Goal: Find specific page/section: Find specific page/section

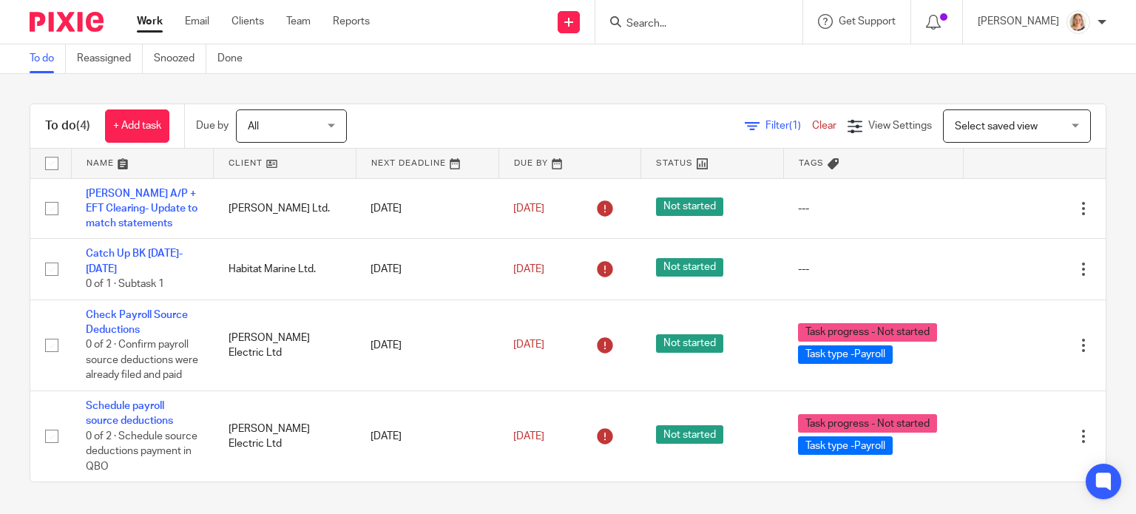
click at [336, 123] on div "All All" at bounding box center [291, 125] width 111 height 33
click at [337, 125] on div "All All" at bounding box center [291, 125] width 111 height 33
click at [243, 17] on link "Clients" at bounding box center [247, 21] width 33 height 15
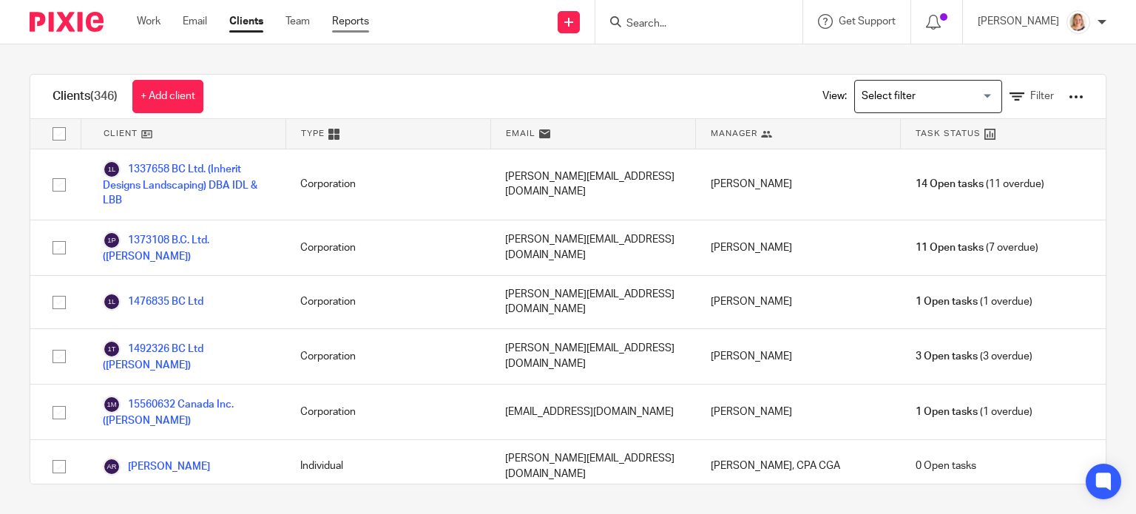
click at [343, 18] on link "Reports" at bounding box center [350, 21] width 37 height 15
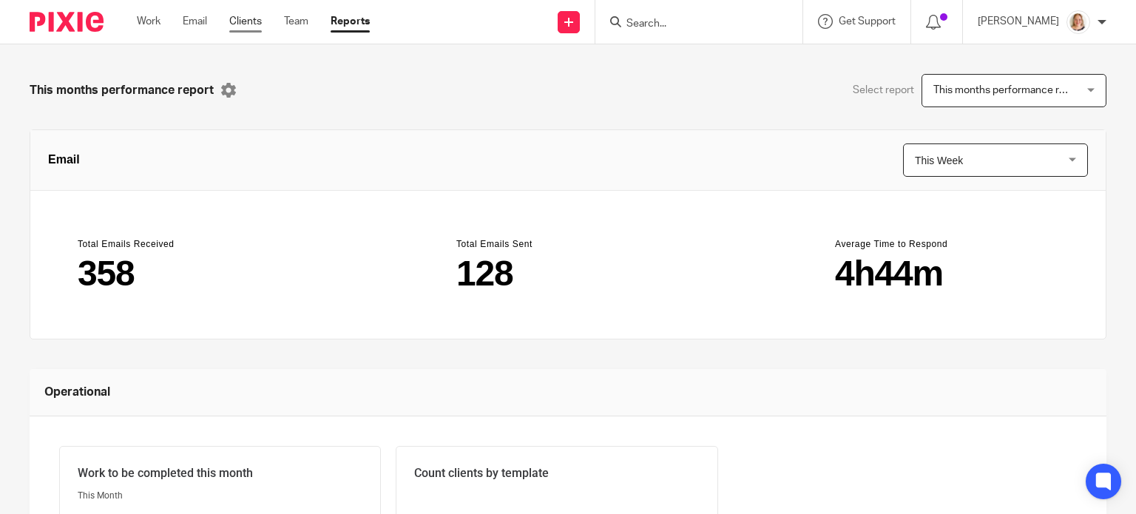
click at [242, 21] on link "Clients" at bounding box center [245, 21] width 33 height 15
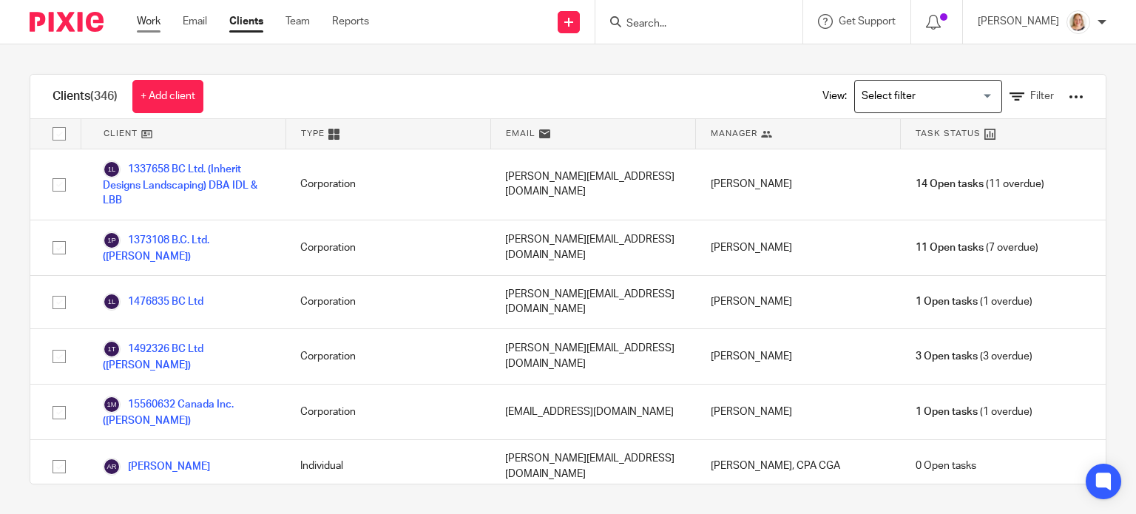
click at [160, 24] on link "Work" at bounding box center [149, 21] width 24 height 15
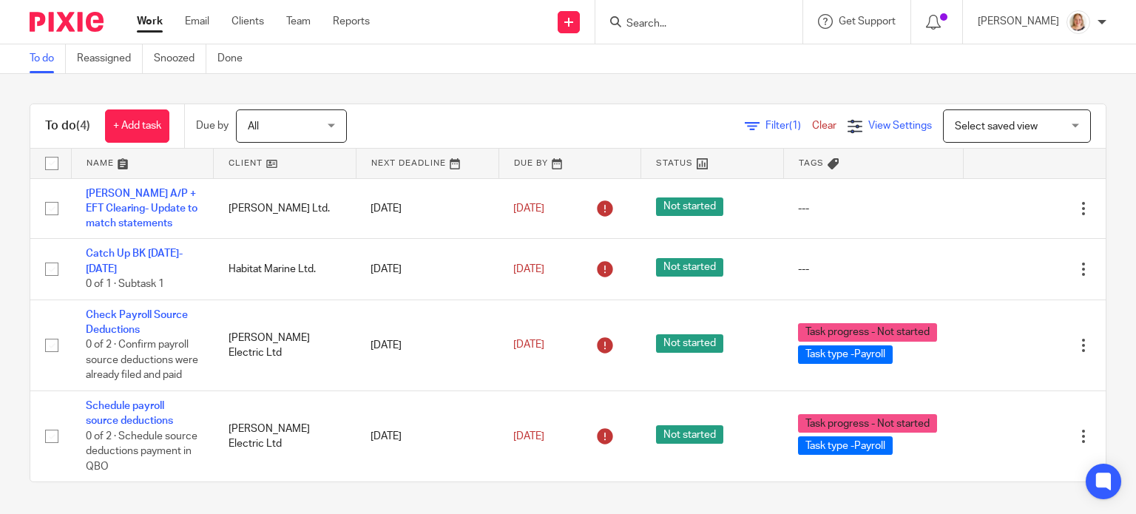
click at [868, 125] on span "View Settings" at bounding box center [900, 126] width 64 height 10
click at [868, 124] on span "View Settings" at bounding box center [900, 126] width 64 height 10
click at [1043, 123] on div "Select saved view Select saved view" at bounding box center [1017, 125] width 148 height 33
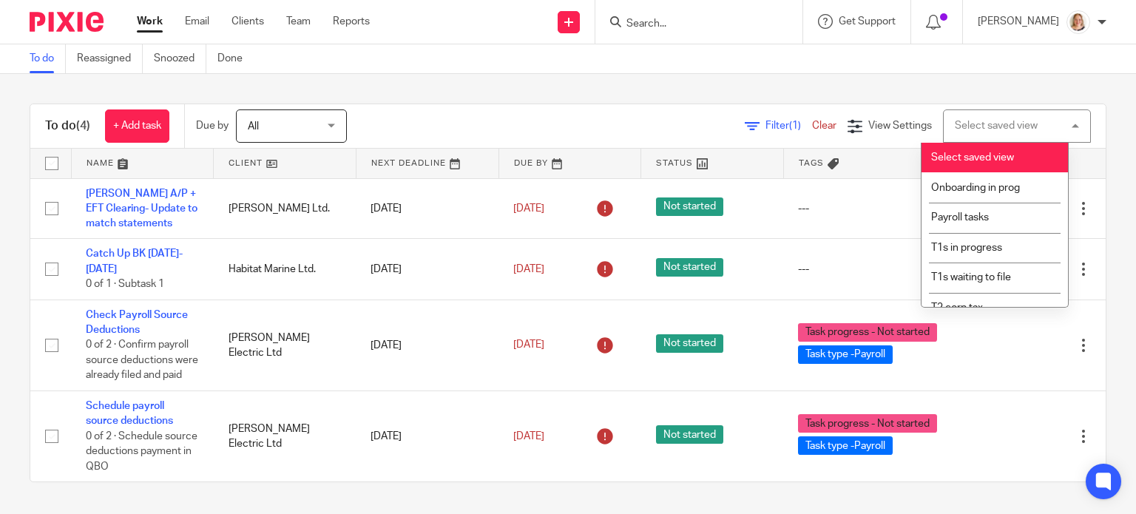
click at [1043, 123] on div "Select saved view Select saved view" at bounding box center [1017, 125] width 148 height 33
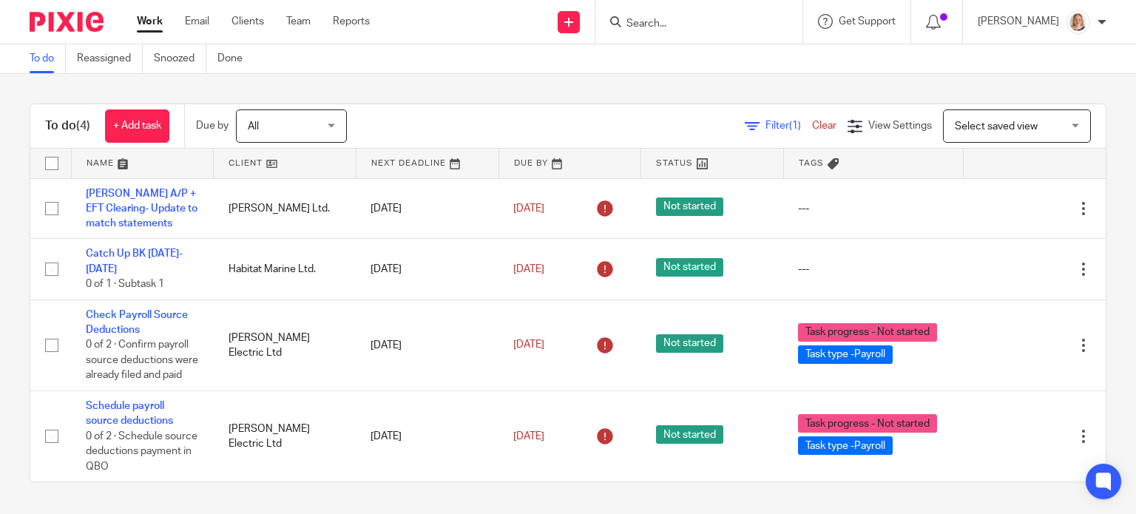
click at [745, 125] on link "Filter (1)" at bounding box center [778, 126] width 67 height 10
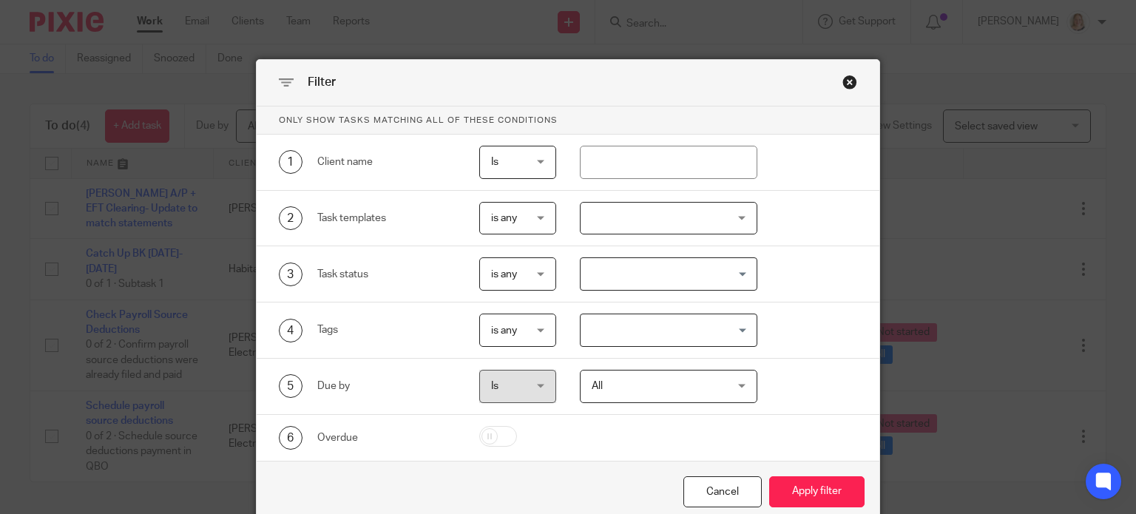
click at [844, 85] on div "Close this dialog window" at bounding box center [849, 82] width 15 height 15
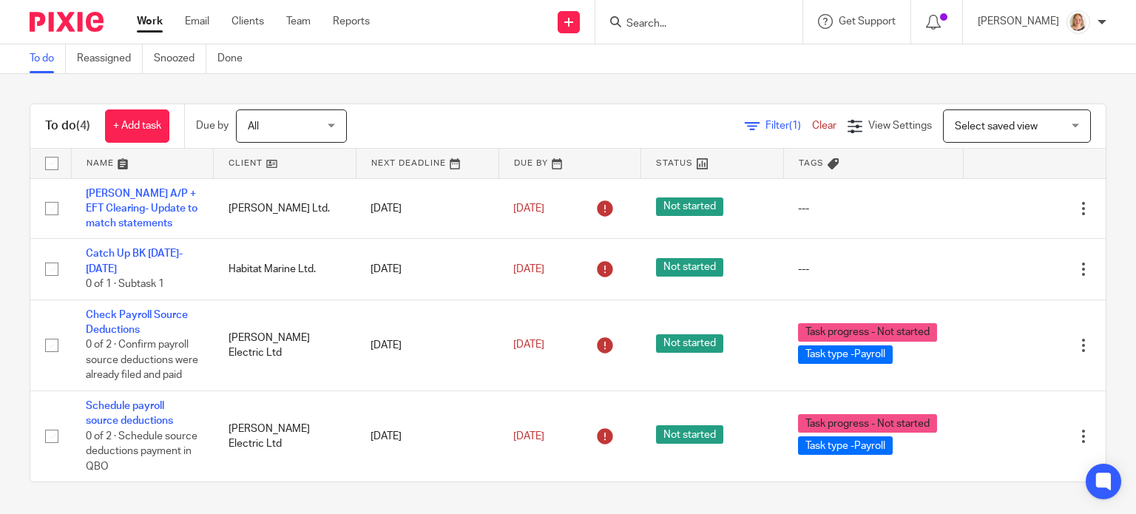
click at [1104, 26] on div "[PERSON_NAME]" at bounding box center [1041, 22] width 129 height 24
click at [932, 29] on icon at bounding box center [933, 22] width 15 height 15
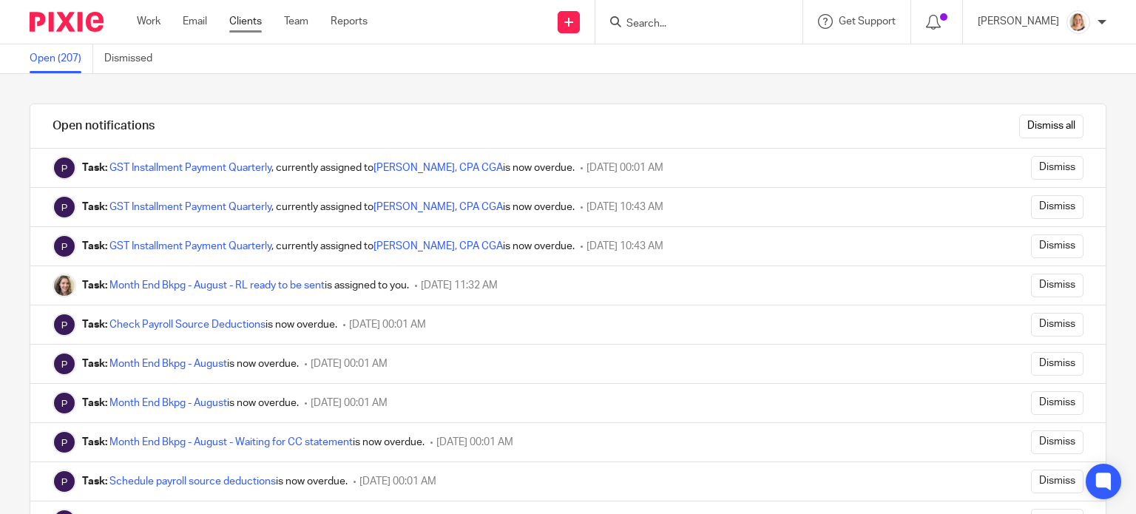
click at [247, 23] on link "Clients" at bounding box center [245, 21] width 33 height 15
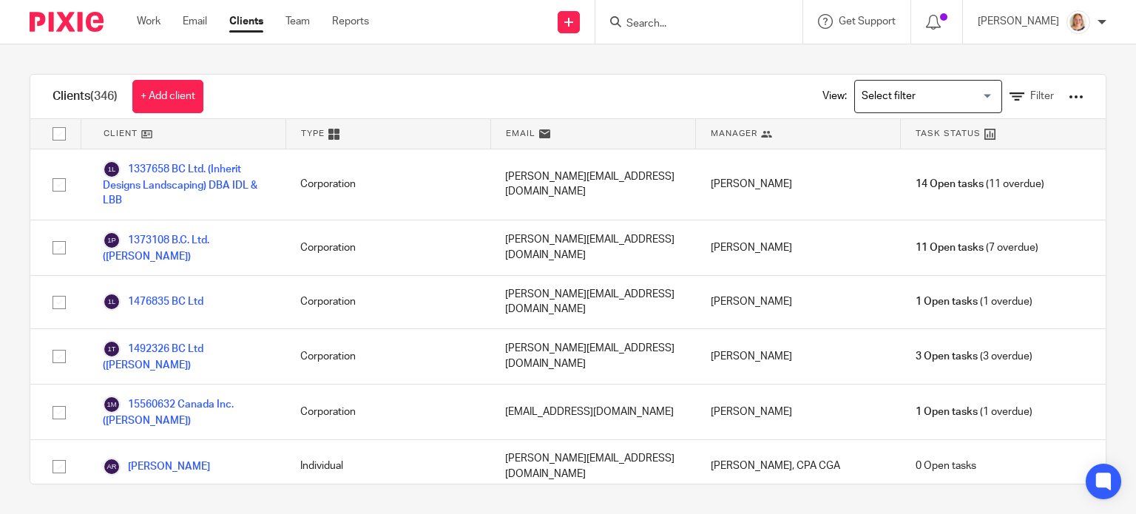
click at [752, 16] on form at bounding box center [703, 22] width 157 height 18
click at [670, 23] on input "Search" at bounding box center [691, 24] width 133 height 13
type input "tasks"
click button "submit" at bounding box center [0, 0] width 0 height 0
click at [767, 17] on button "reset" at bounding box center [774, 20] width 15 height 15
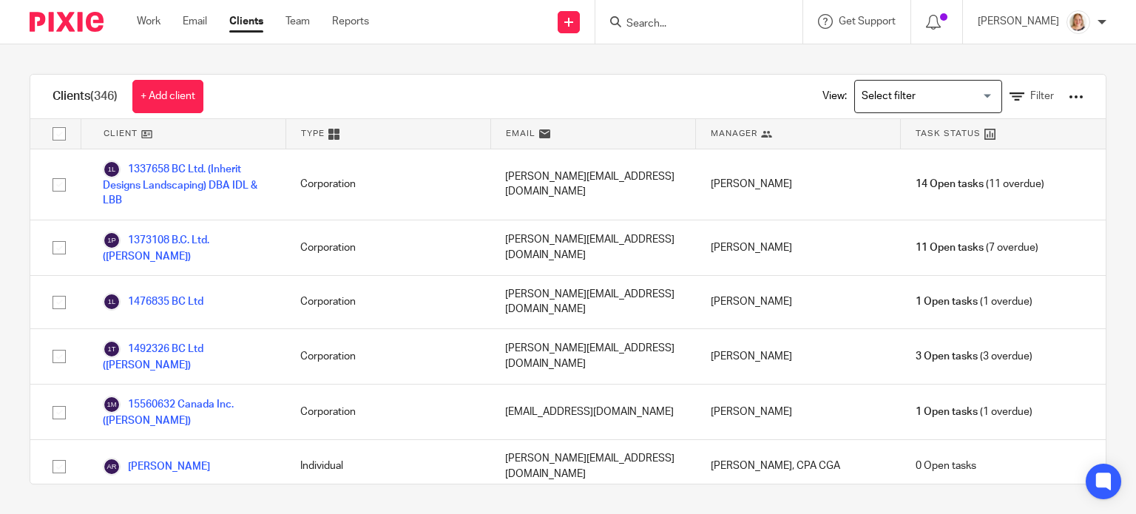
click at [708, 23] on input "Search" at bounding box center [691, 24] width 133 height 13
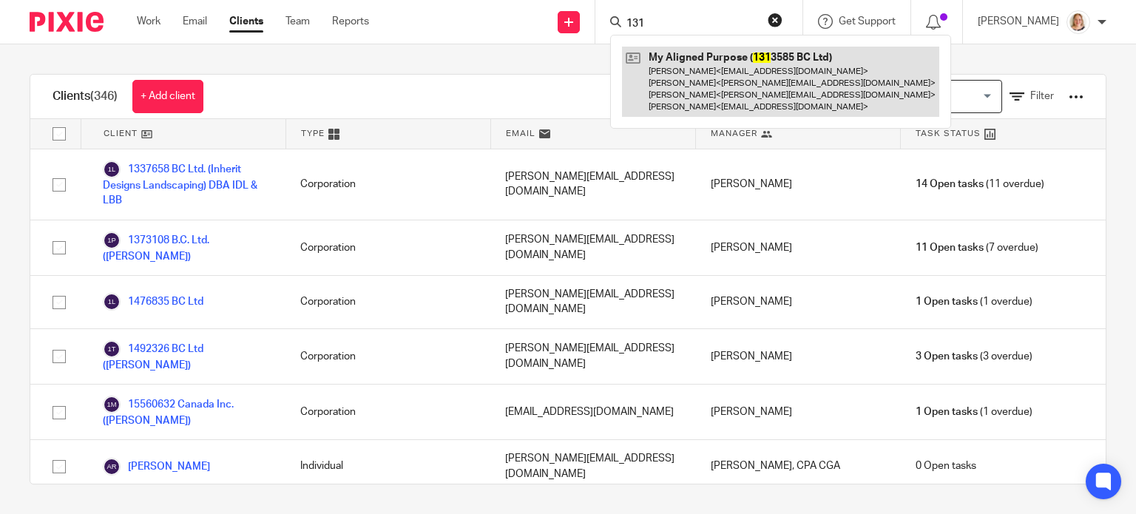
type input "131"
click at [692, 65] on link at bounding box center [780, 82] width 317 height 70
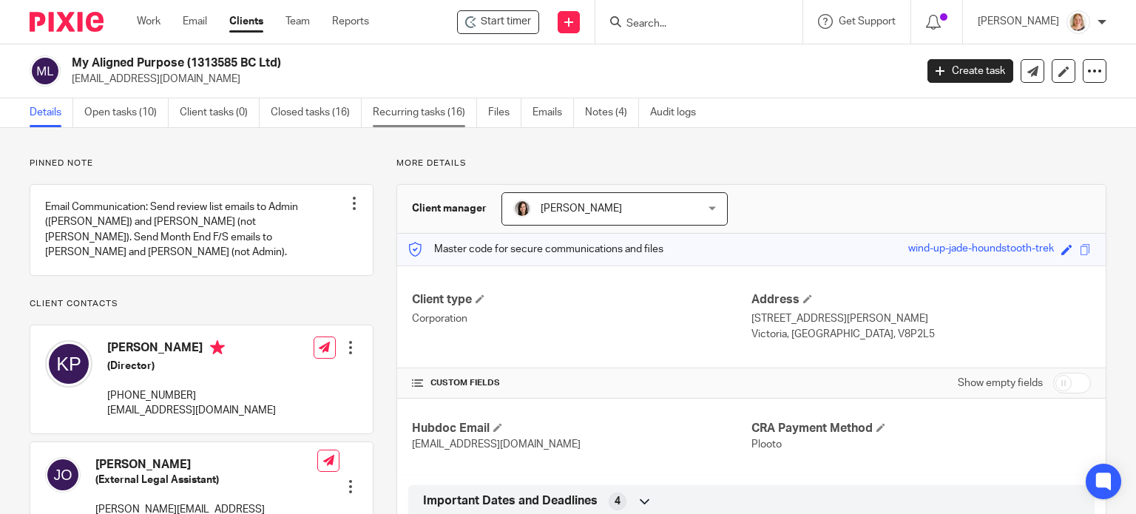
click at [382, 118] on link "Recurring tasks (16)" at bounding box center [425, 112] width 104 height 29
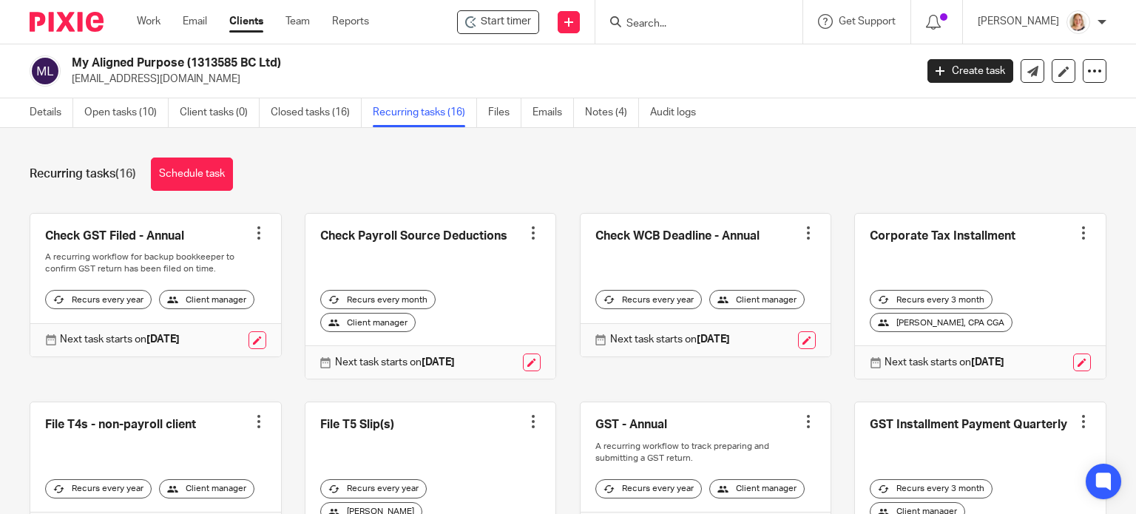
click at [498, 172] on div "Recurring tasks (16) Schedule task" at bounding box center [568, 173] width 1077 height 33
